Goal: Information Seeking & Learning: Learn about a topic

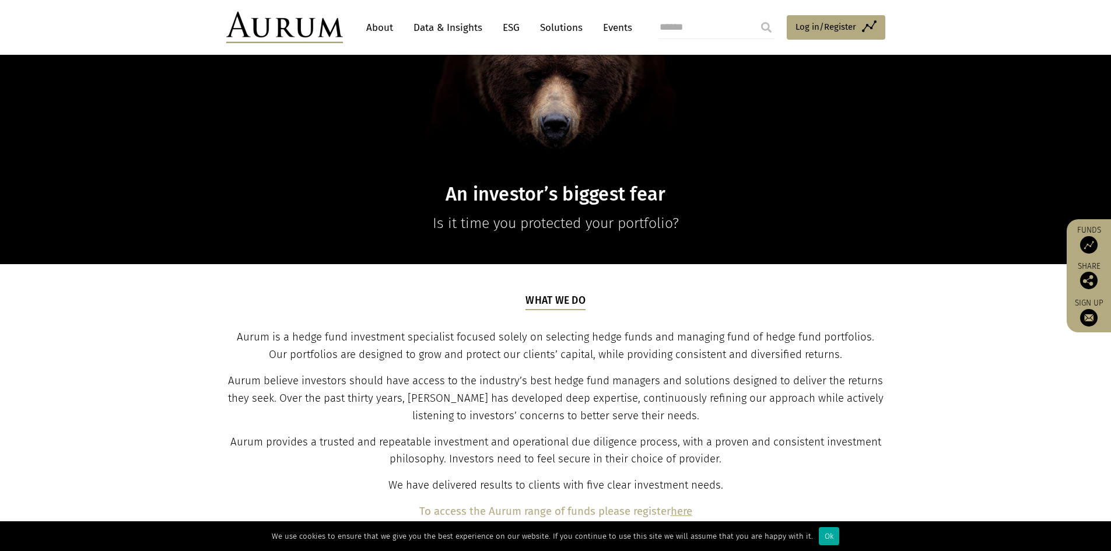
scroll to position [233, 0]
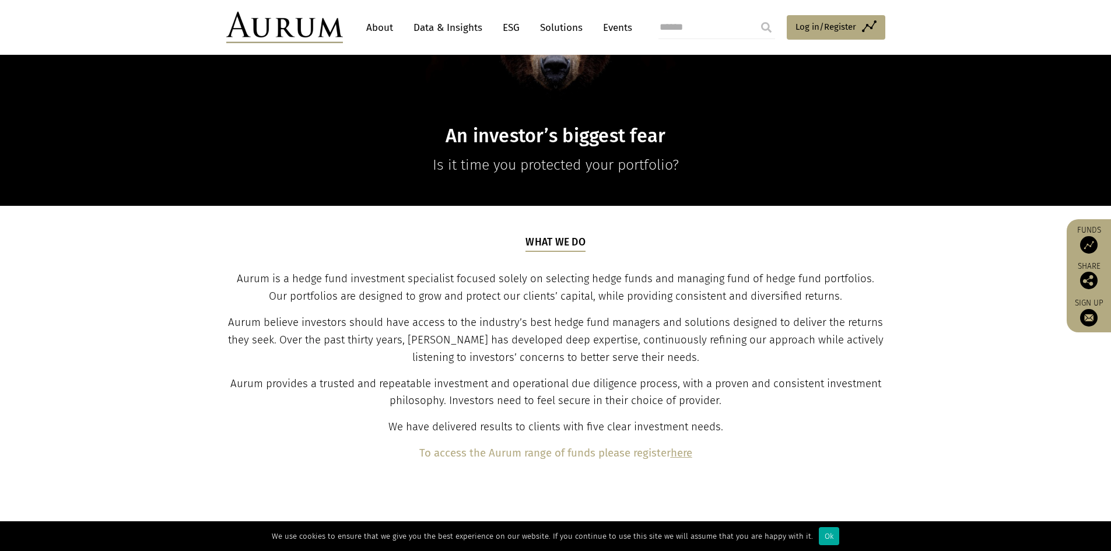
click at [432, 29] on link "Data & Insights" at bounding box center [448, 28] width 80 height 22
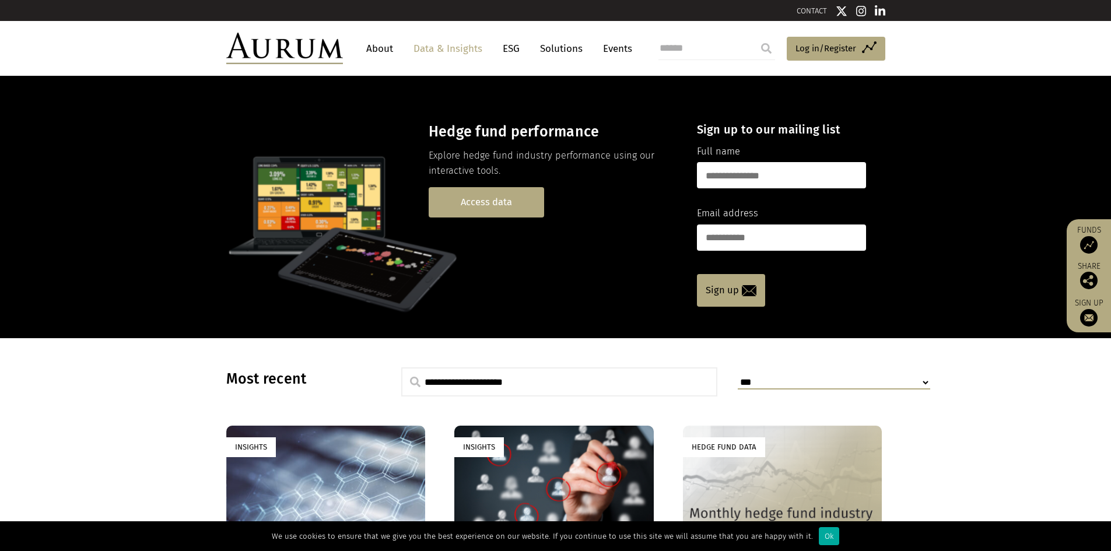
click at [496, 199] on link "Access data" at bounding box center [486, 202] width 115 height 30
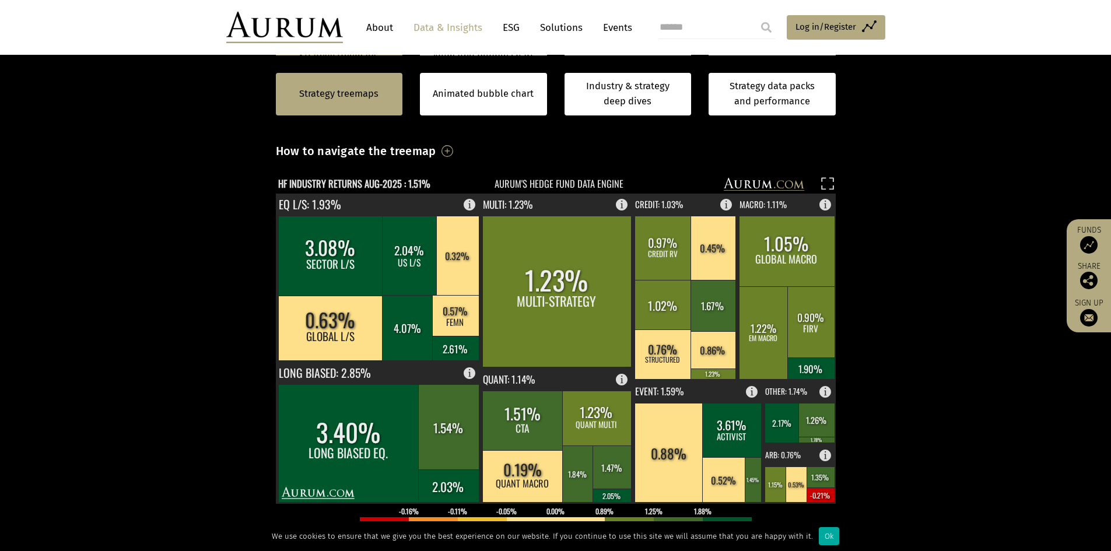
scroll to position [117, 0]
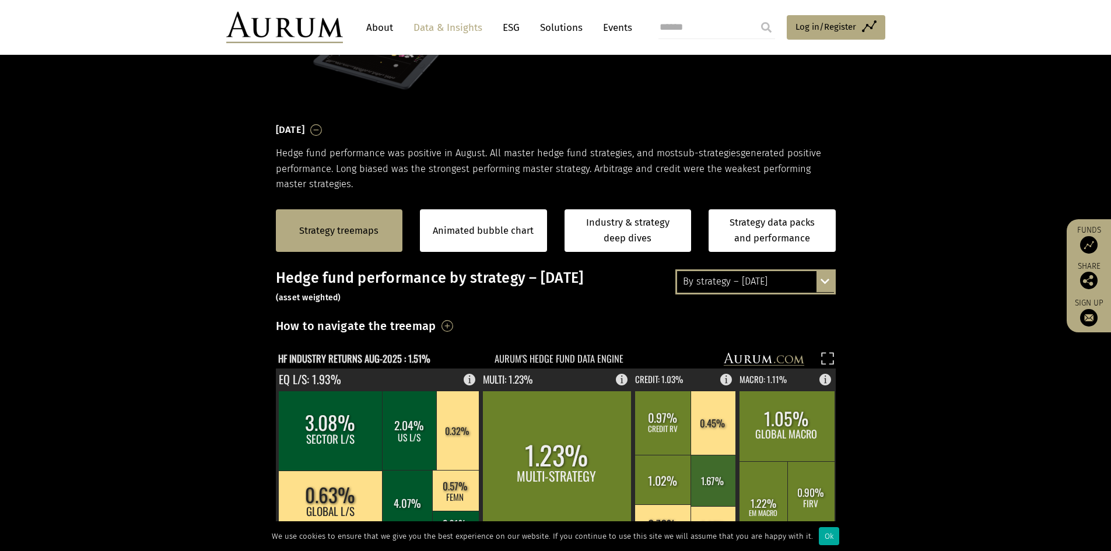
click at [815, 282] on div "By strategy – [DATE]" at bounding box center [755, 281] width 157 height 21
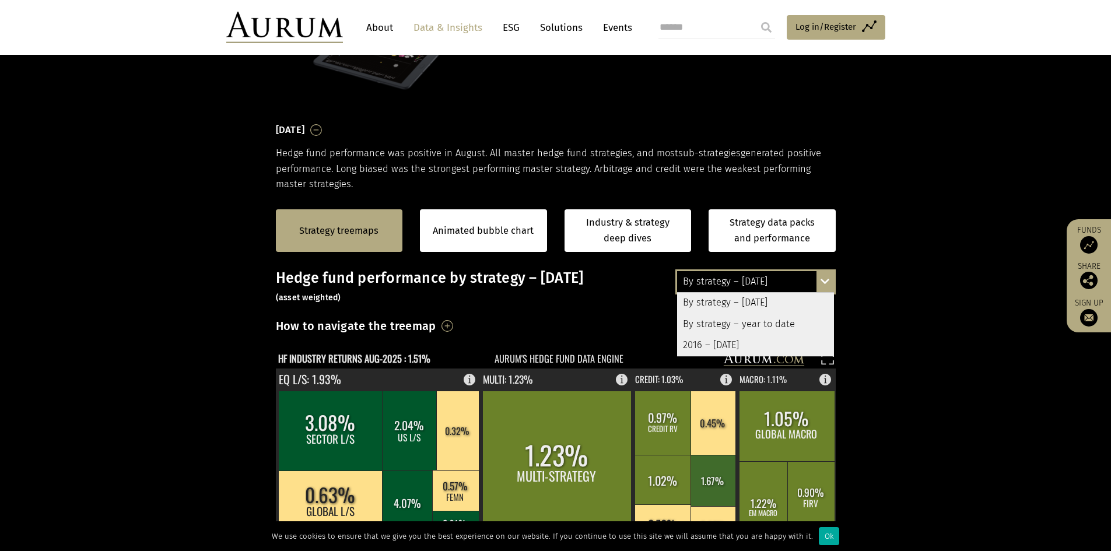
click at [787, 326] on div "By strategy – year to date" at bounding box center [755, 324] width 157 height 21
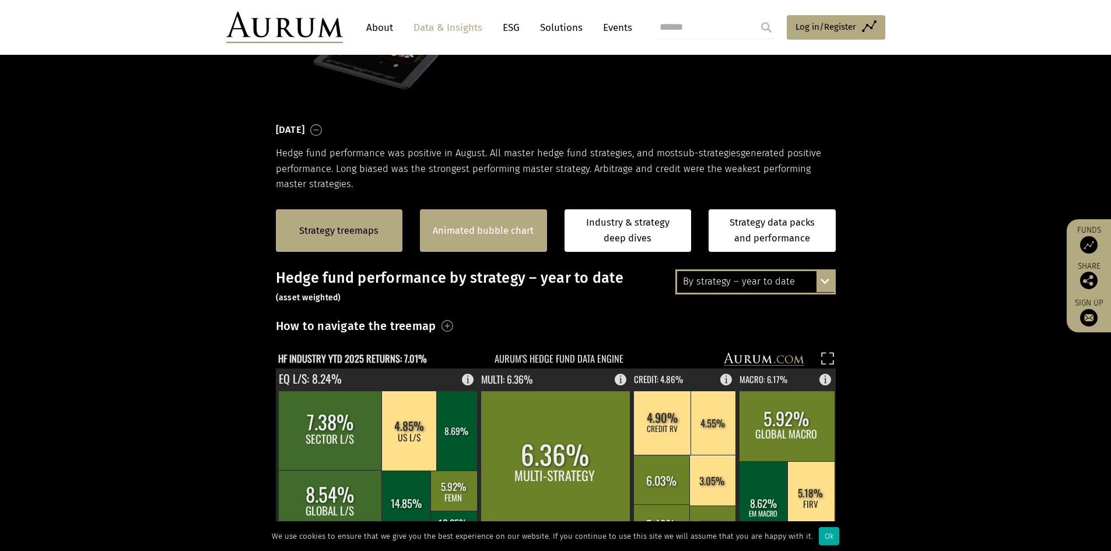
click at [446, 215] on div "Animated bubble chart" at bounding box center [483, 230] width 127 height 43
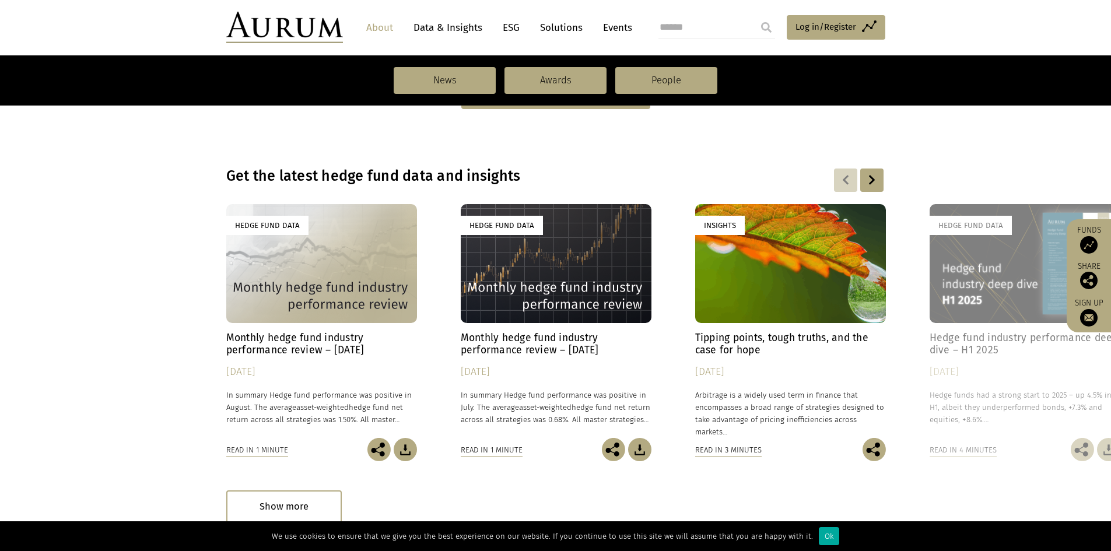
scroll to position [816, 0]
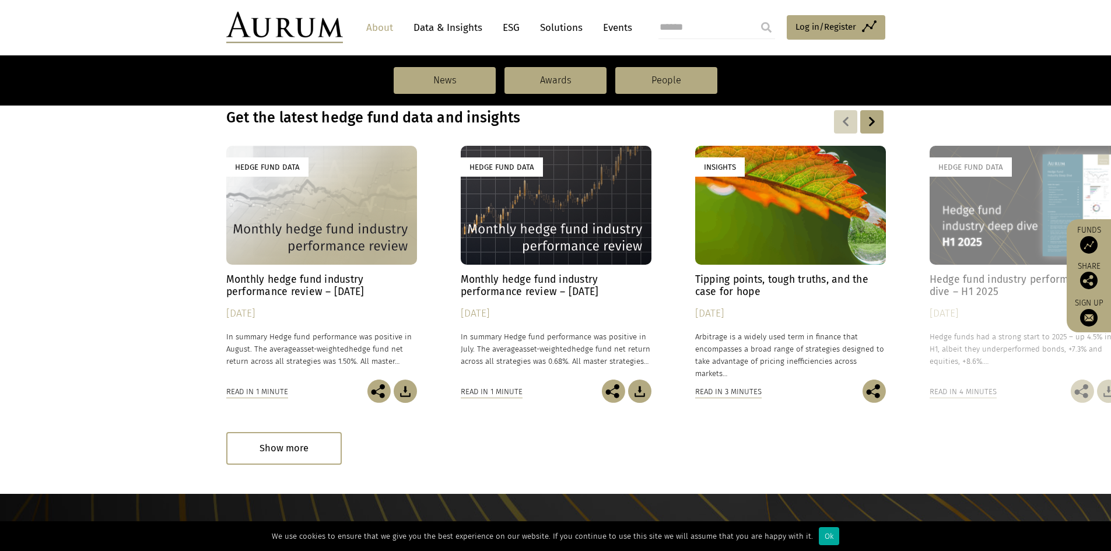
click at [546, 292] on h4 "Monthly hedge fund industry performance review – [DATE]" at bounding box center [556, 285] width 191 height 24
click at [273, 278] on h4 "Monthly hedge fund industry performance review – August 2025" at bounding box center [321, 285] width 191 height 24
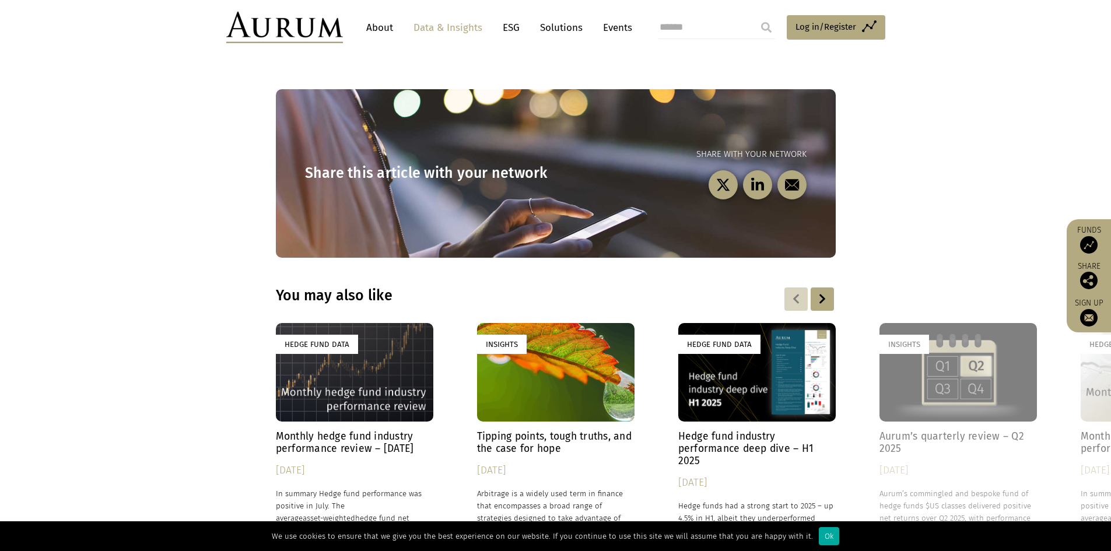
scroll to position [1458, 0]
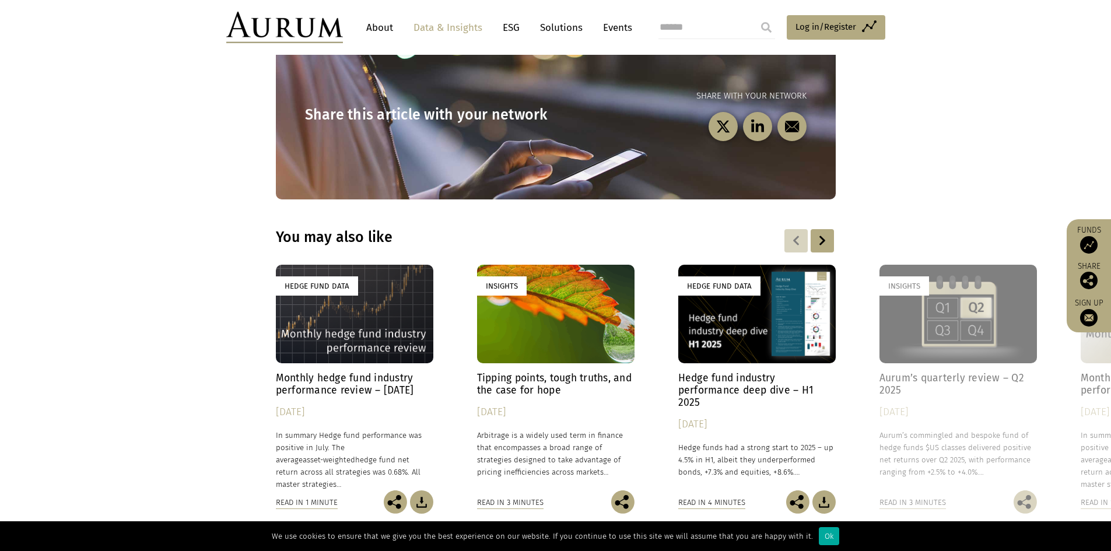
click at [1081, 315] on img at bounding box center [1088, 317] width 17 height 17
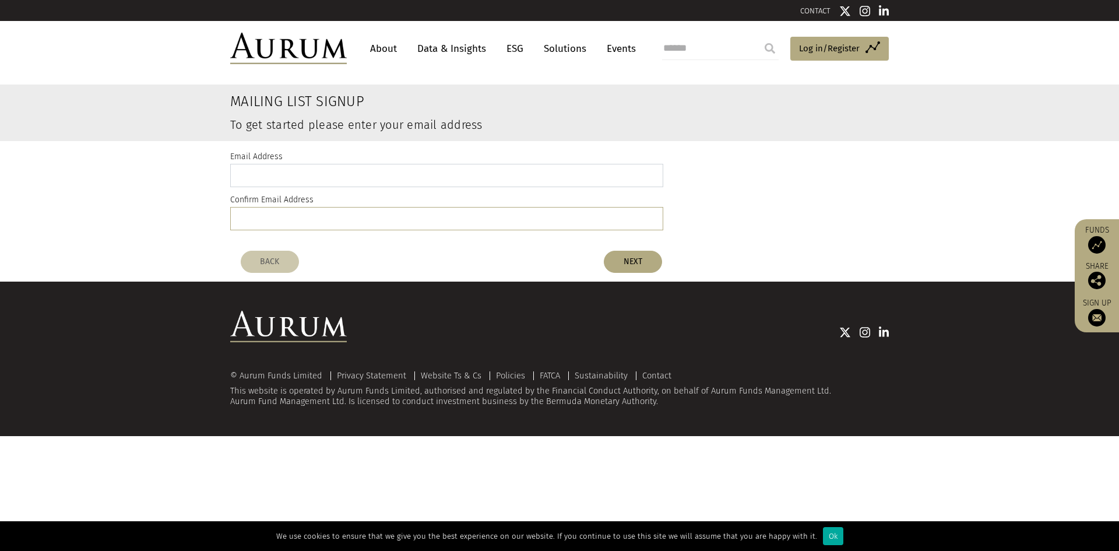
click at [280, 170] on input "email" at bounding box center [446, 175] width 433 height 23
type input "**********"
click at [633, 262] on button "NEXT" at bounding box center [633, 262] width 58 height 22
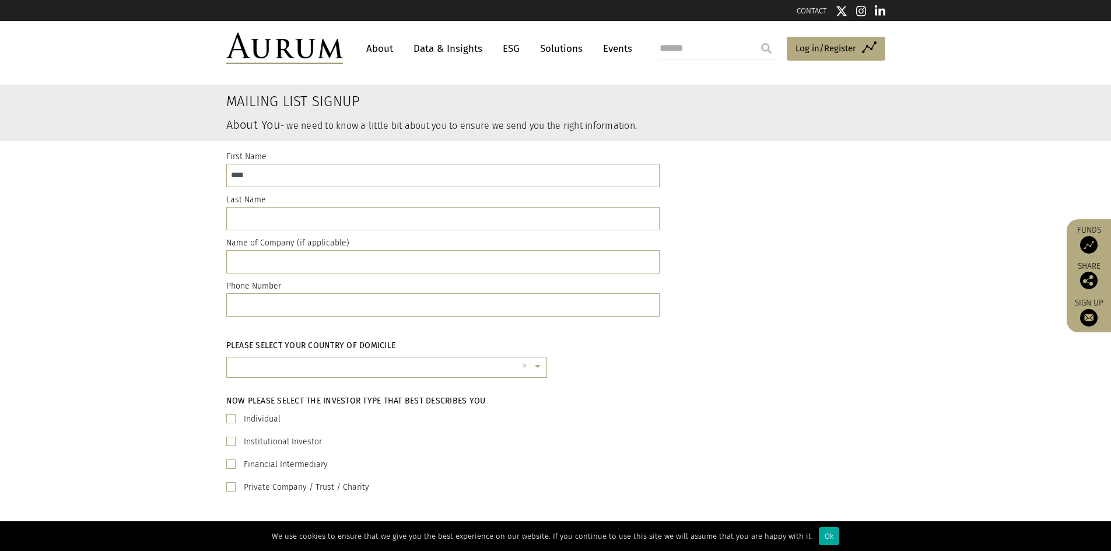
type input "****"
type input "***"
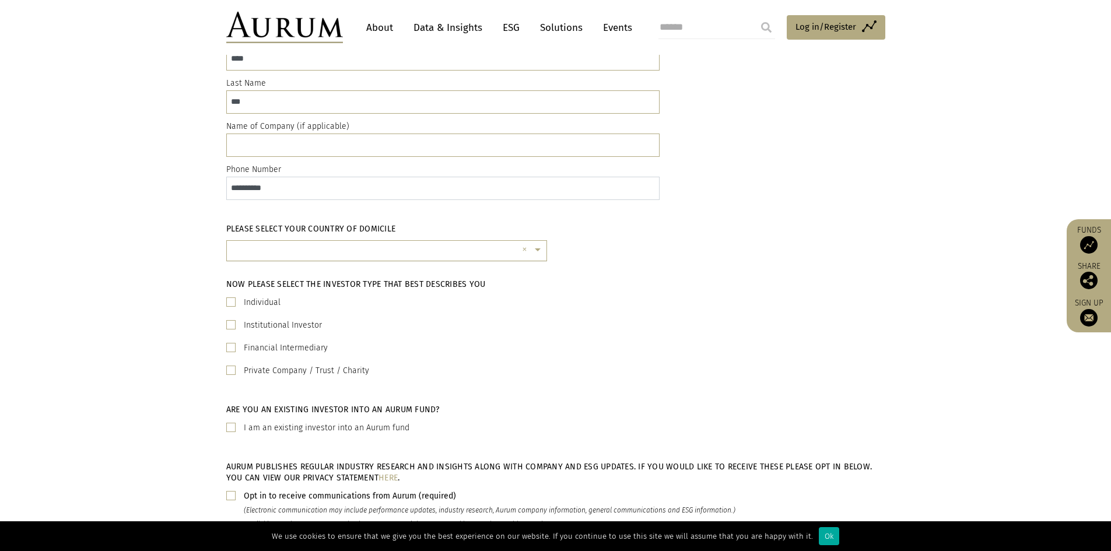
type input "**********"
click at [338, 254] on input "text" at bounding box center [375, 255] width 285 height 23
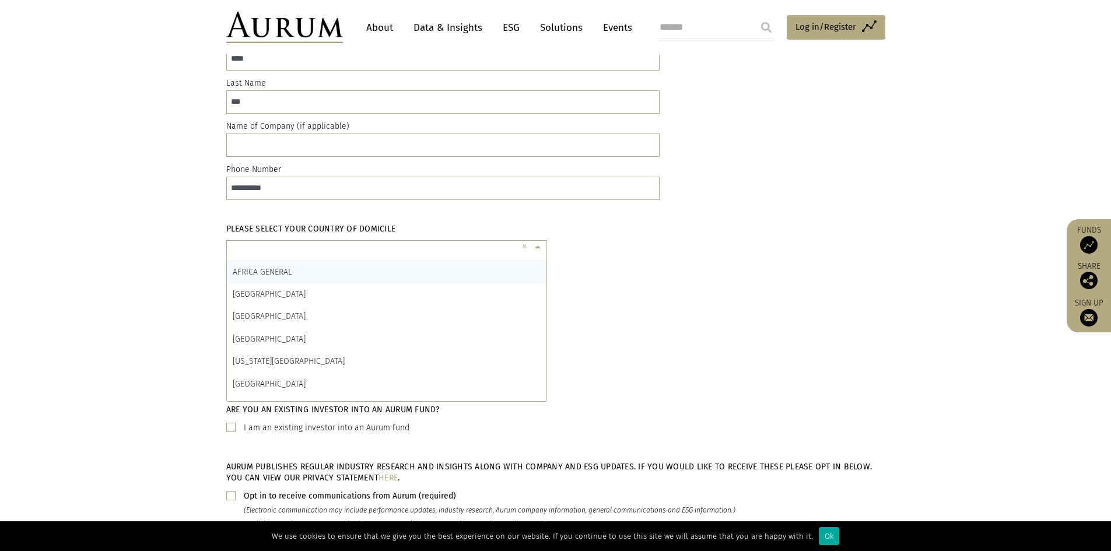
click at [338, 254] on input "text" at bounding box center [375, 252] width 285 height 23
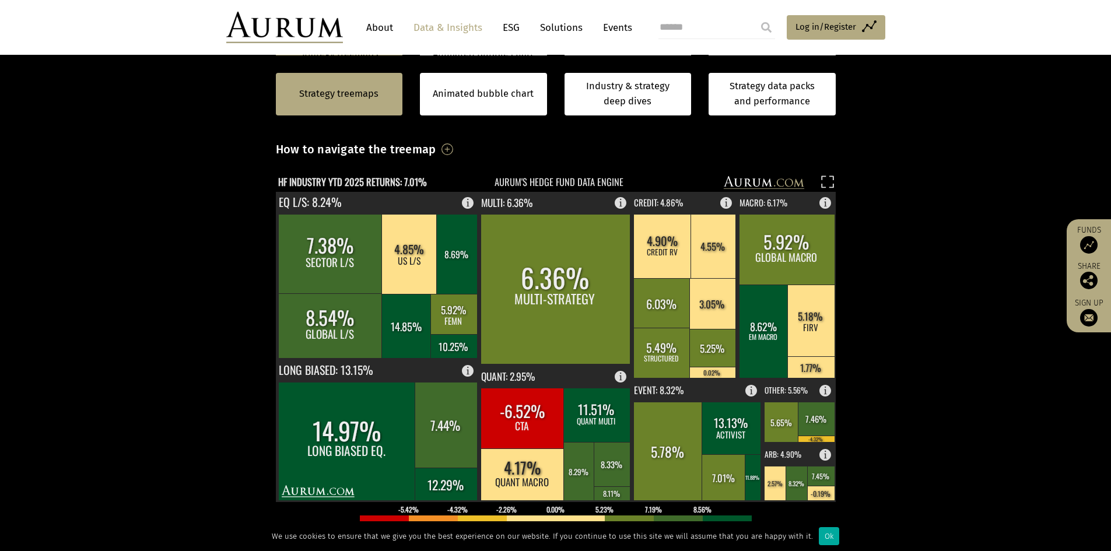
scroll to position [410, 0]
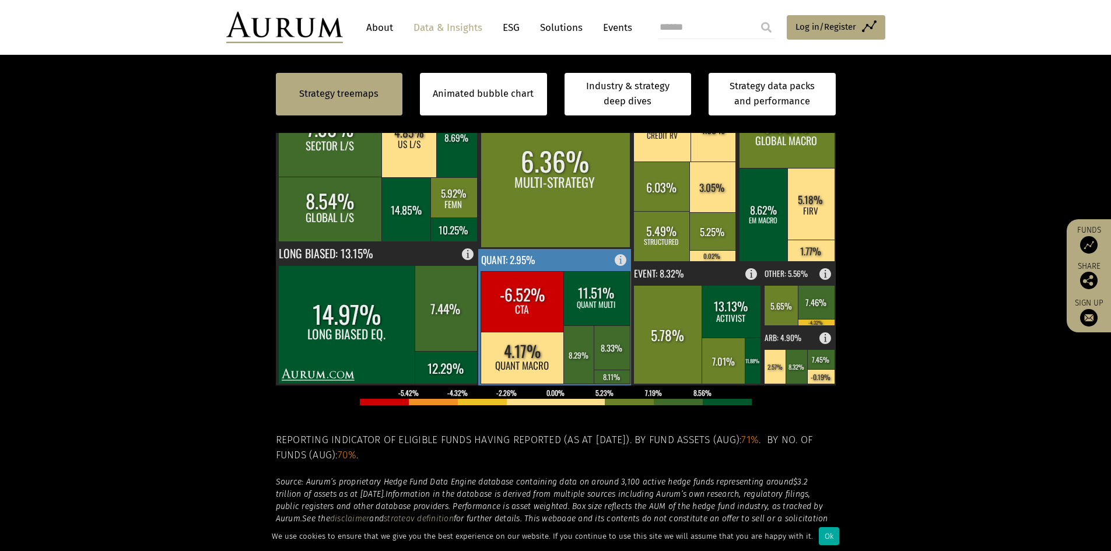
click at [603, 298] on rect at bounding box center [596, 298] width 66 height 54
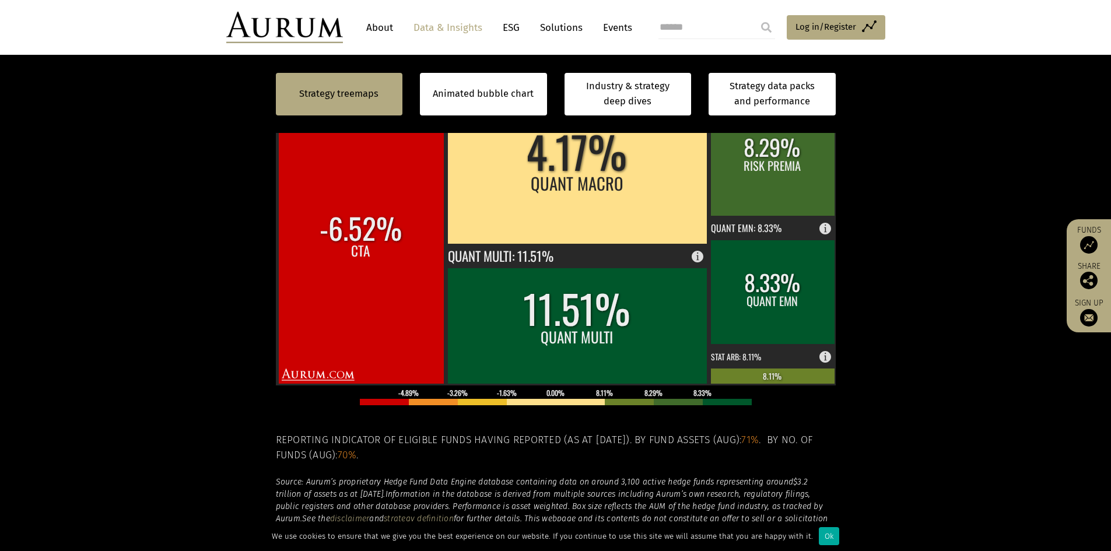
scroll to position [235, 0]
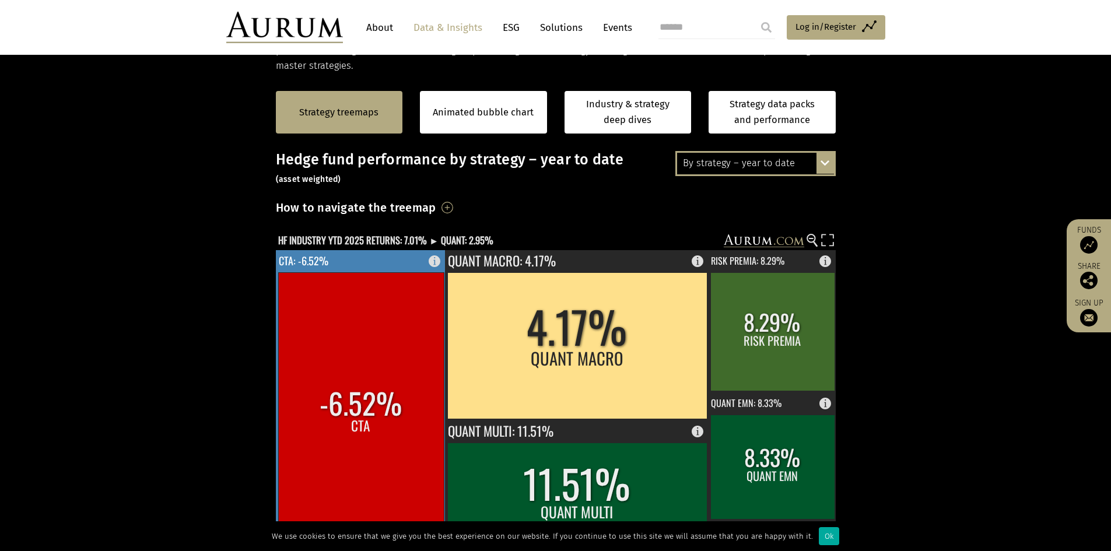
click at [376, 452] on rect at bounding box center [361, 415] width 166 height 286
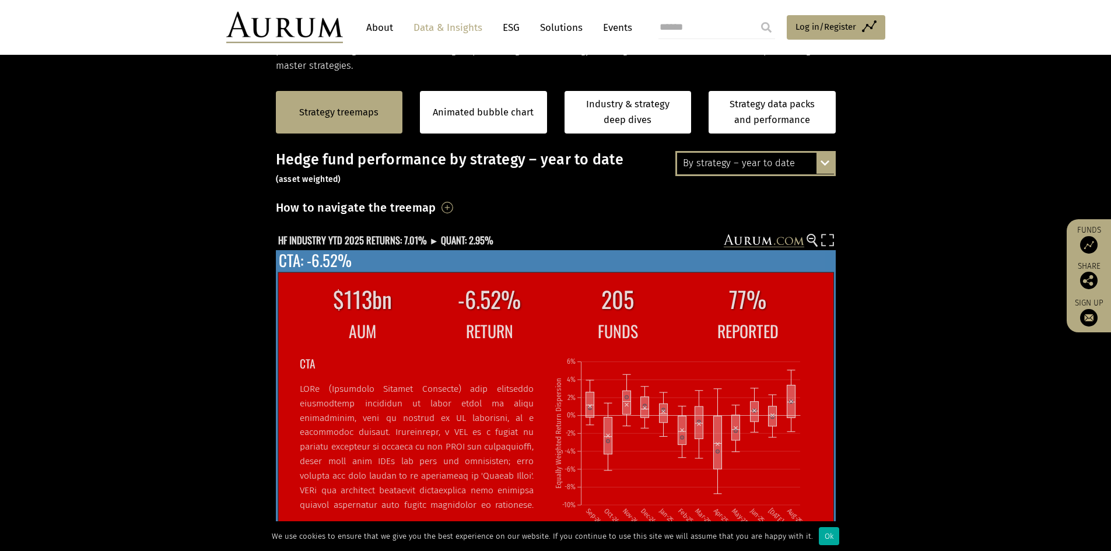
scroll to position [58, 0]
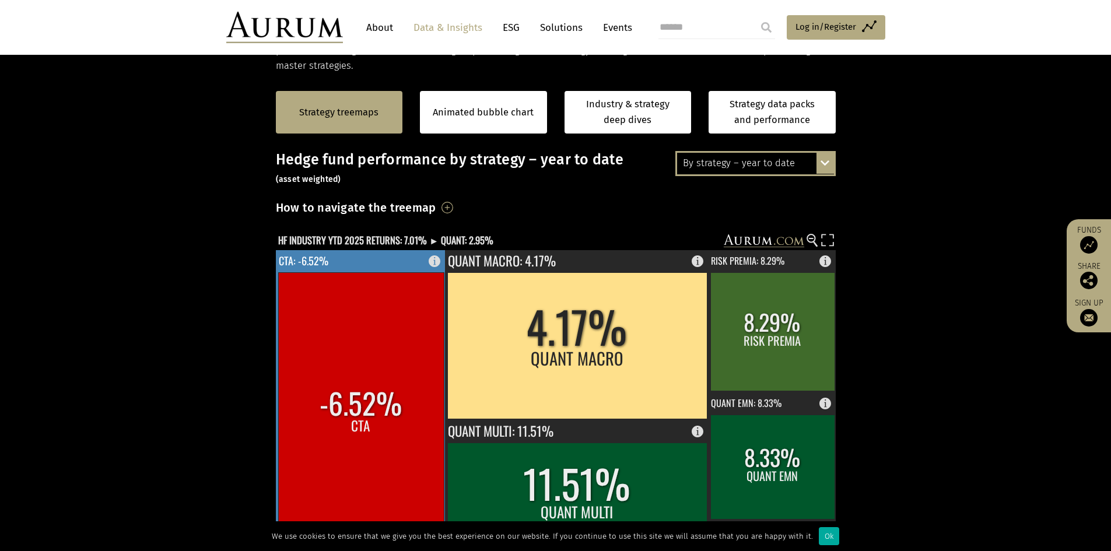
click at [394, 428] on rect at bounding box center [361, 415] width 166 height 286
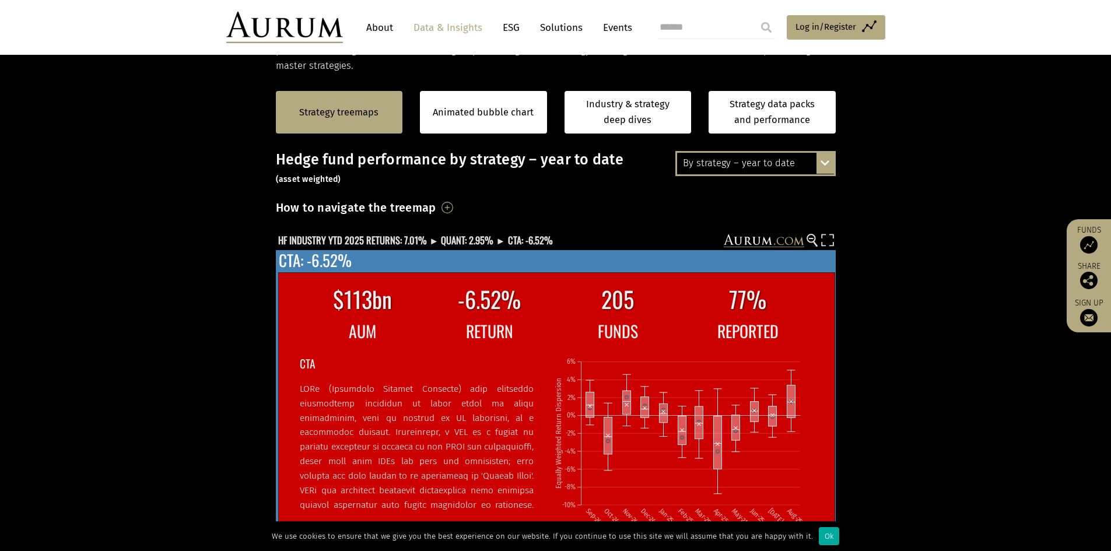
scroll to position [293, 0]
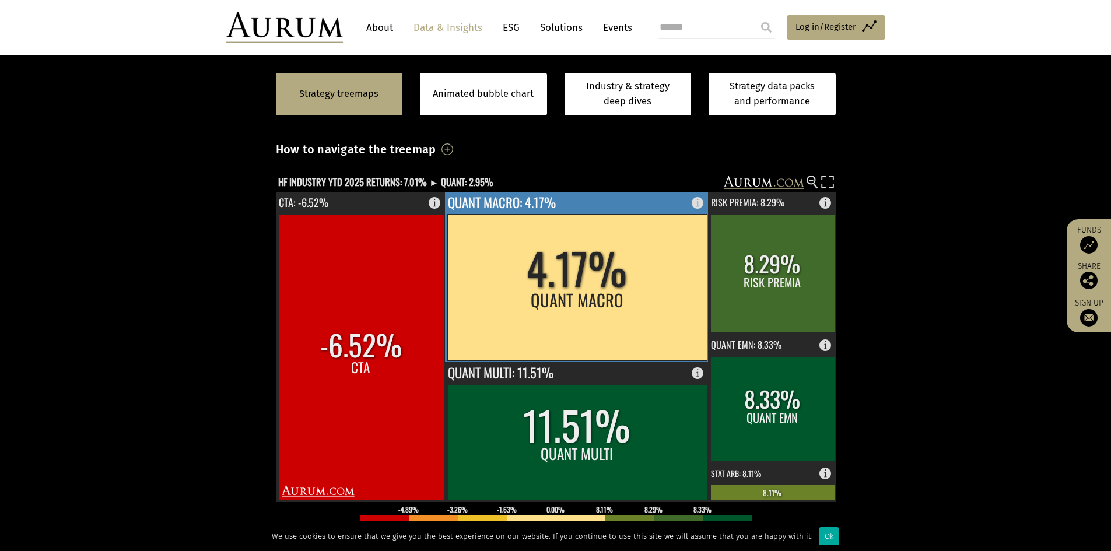
click at [610, 280] on rect at bounding box center [576, 287] width 259 height 146
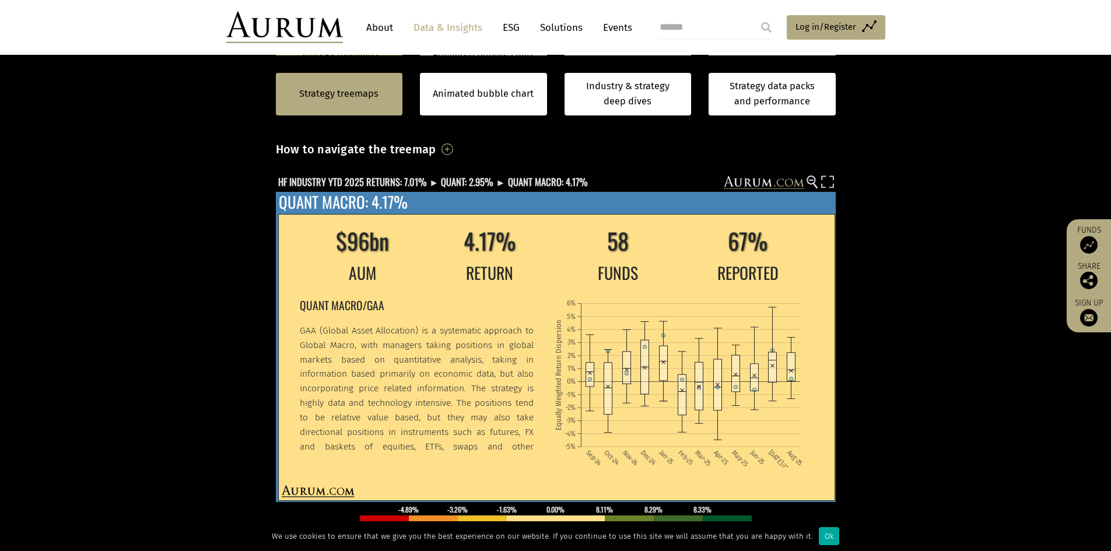
scroll to position [0, 0]
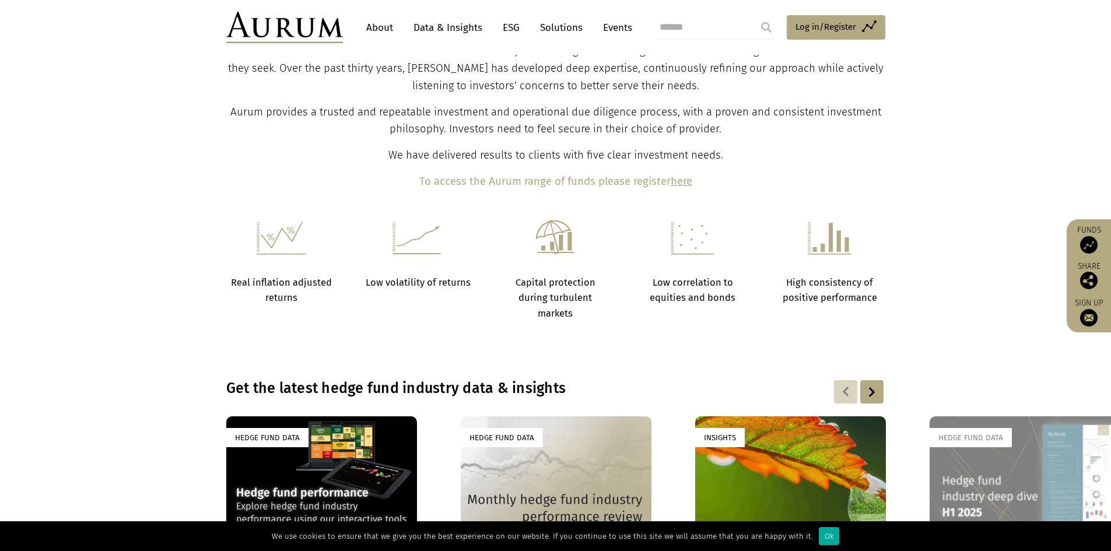
scroll to position [641, 0]
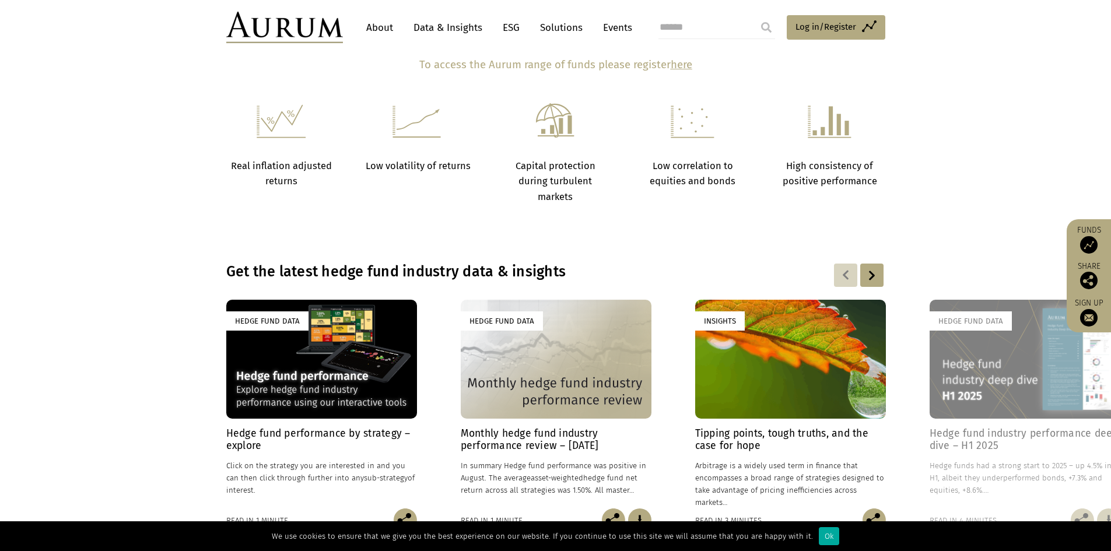
click at [328, 352] on div "Hedge Fund Data" at bounding box center [321, 359] width 191 height 119
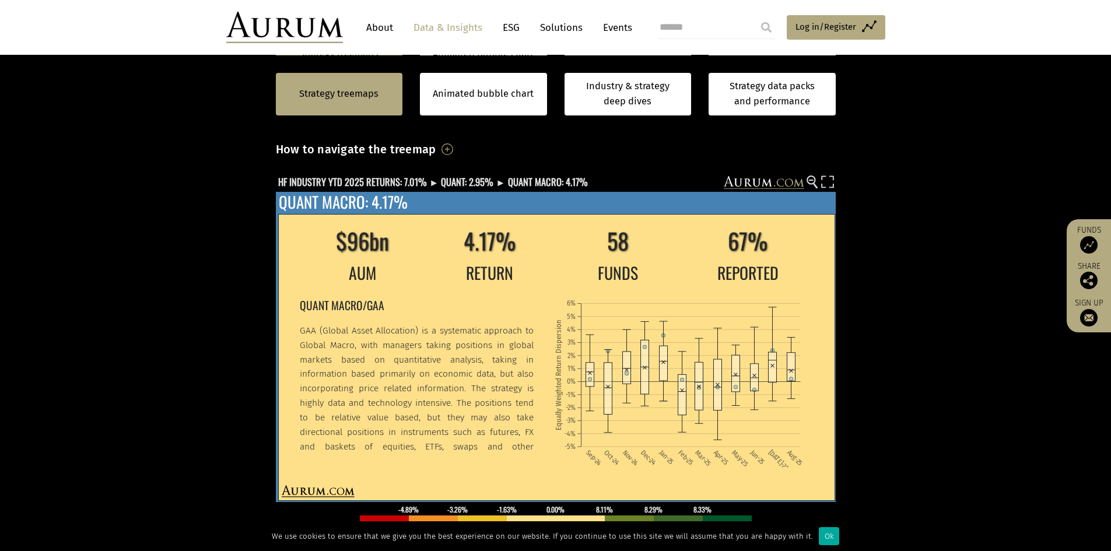
scroll to position [352, 0]
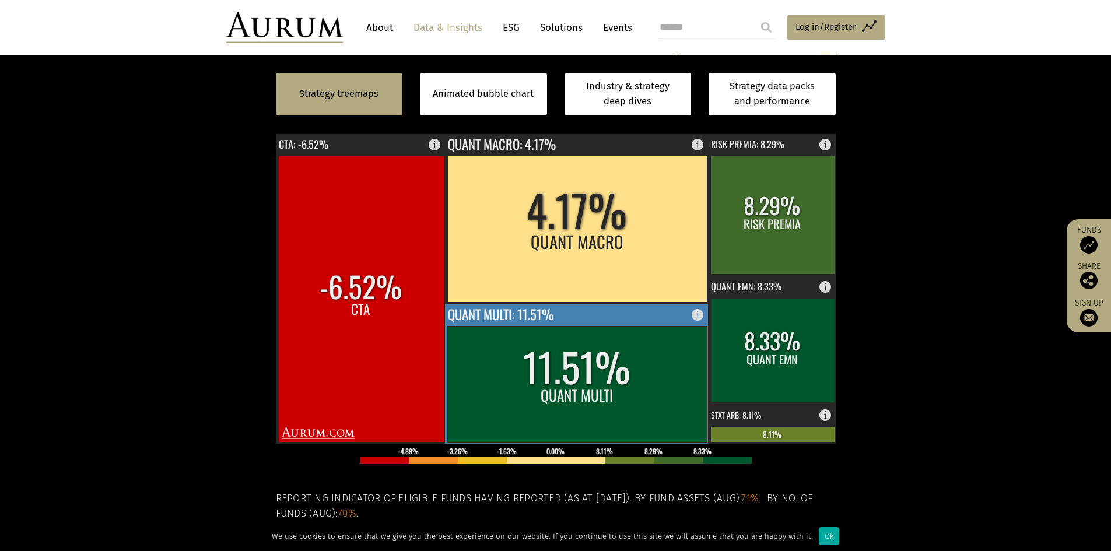
click at [577, 373] on rect at bounding box center [576, 384] width 259 height 116
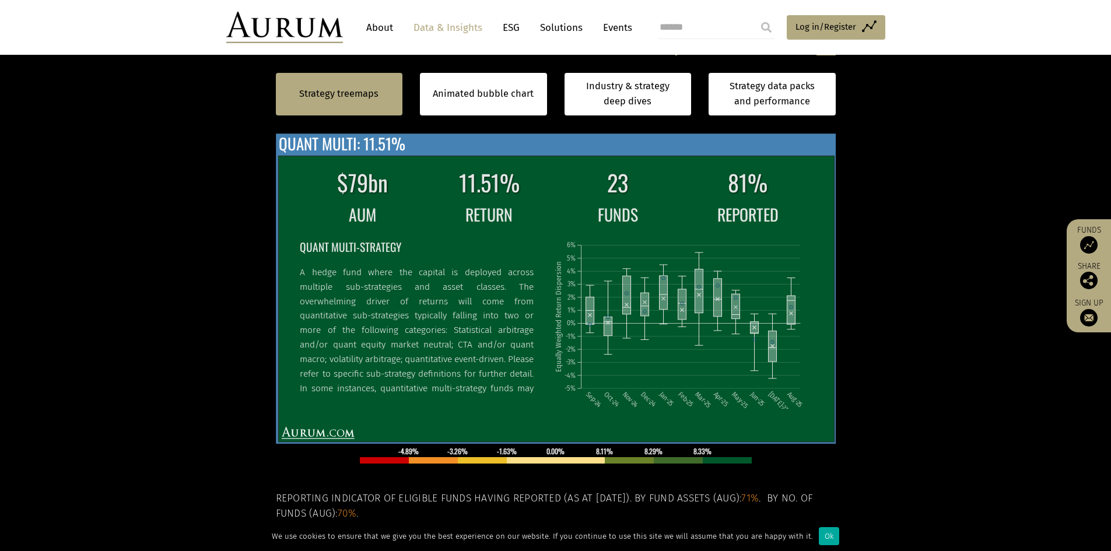
scroll to position [58, 0]
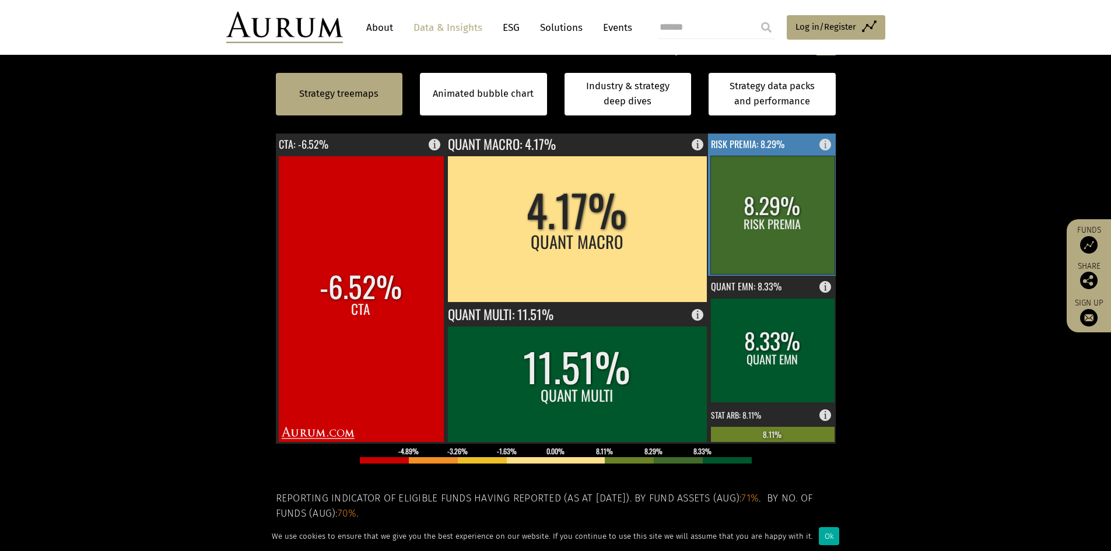
click at [772, 225] on rect at bounding box center [772, 215] width 124 height 118
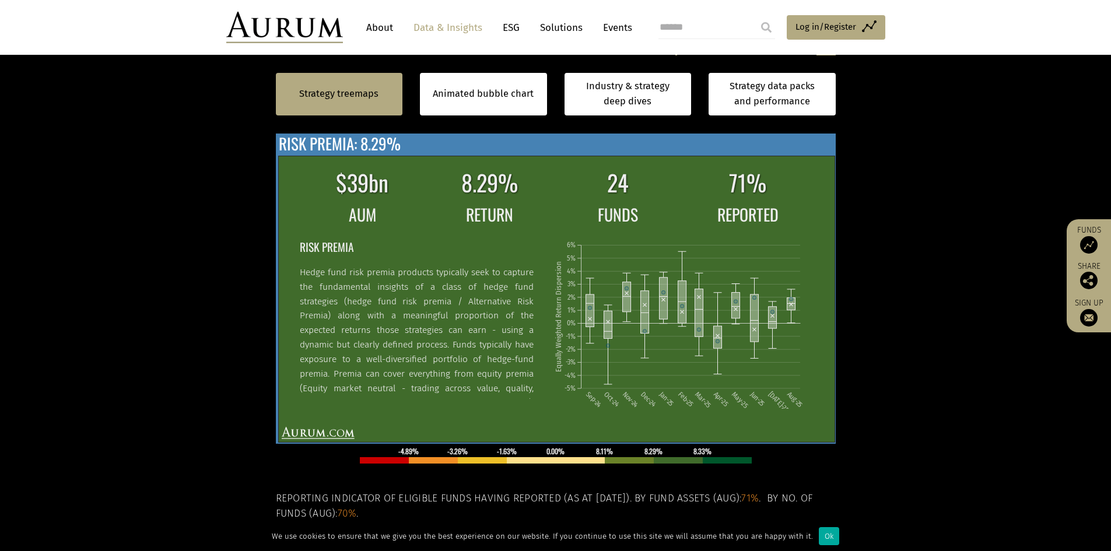
scroll to position [107, 0]
